Goal: Task Accomplishment & Management: Use online tool/utility

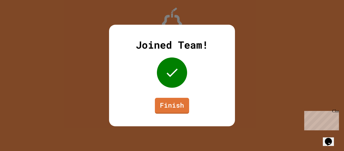
click at [147, 106] on div "Joined Team! Finish" at bounding box center [172, 76] width 126 height 102
click at [164, 103] on link "Finish" at bounding box center [172, 105] width 34 height 17
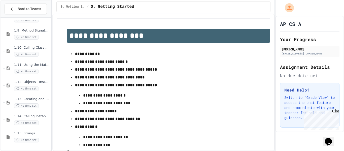
scroll to position [351, 0]
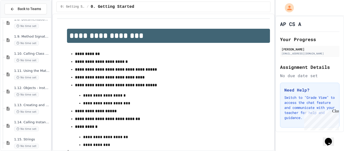
click at [26, 74] on div "1.11. Using the Math Class No time set" at bounding box center [32, 74] width 36 height 11
